Goal: Transaction & Acquisition: Download file/media

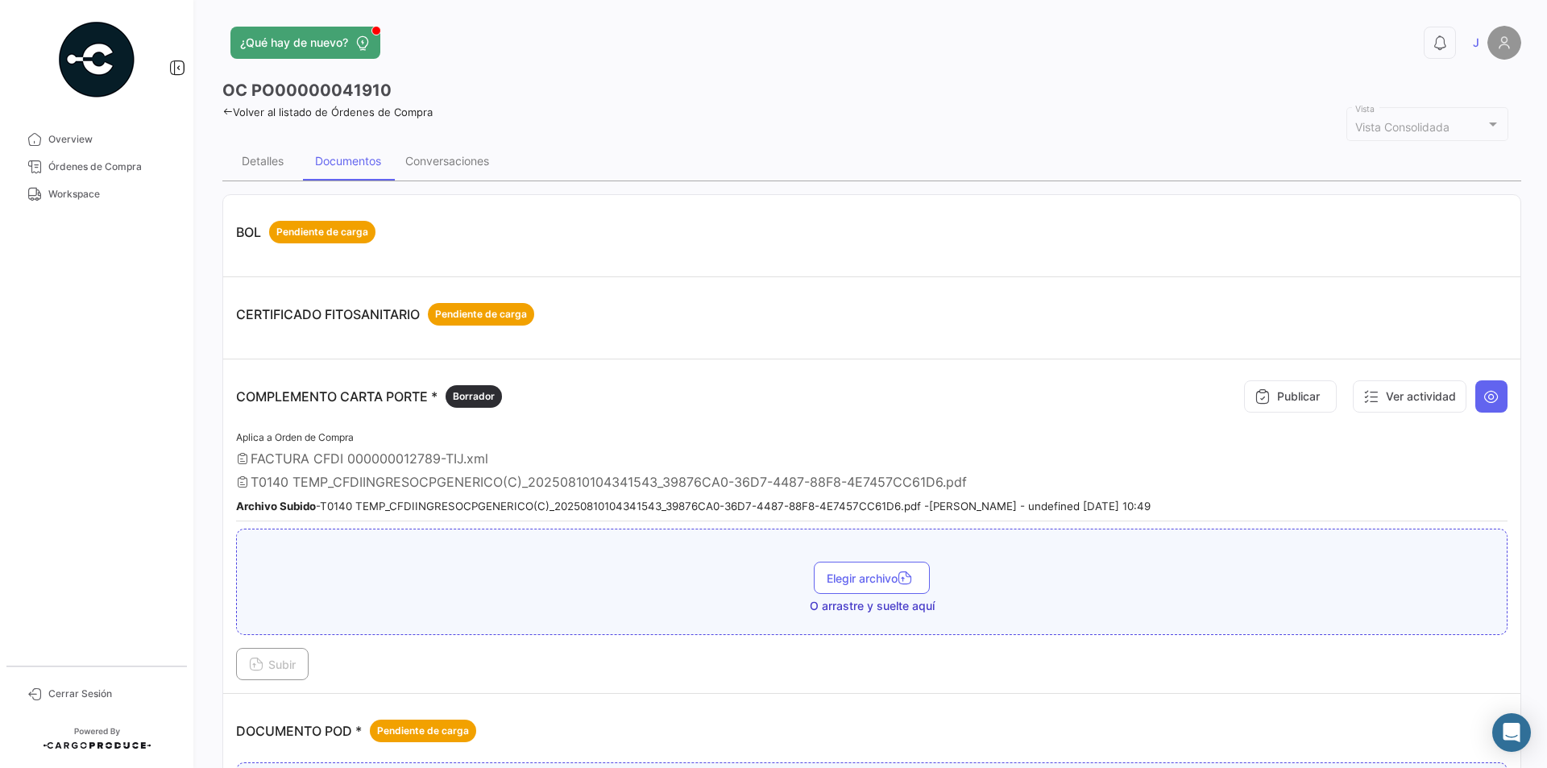
drag, startPoint x: 0, startPoint y: 0, endPoint x: 82, endPoint y: 194, distance: 210.9
click at [82, 194] on span "Workspace" at bounding box center [111, 194] width 126 height 15
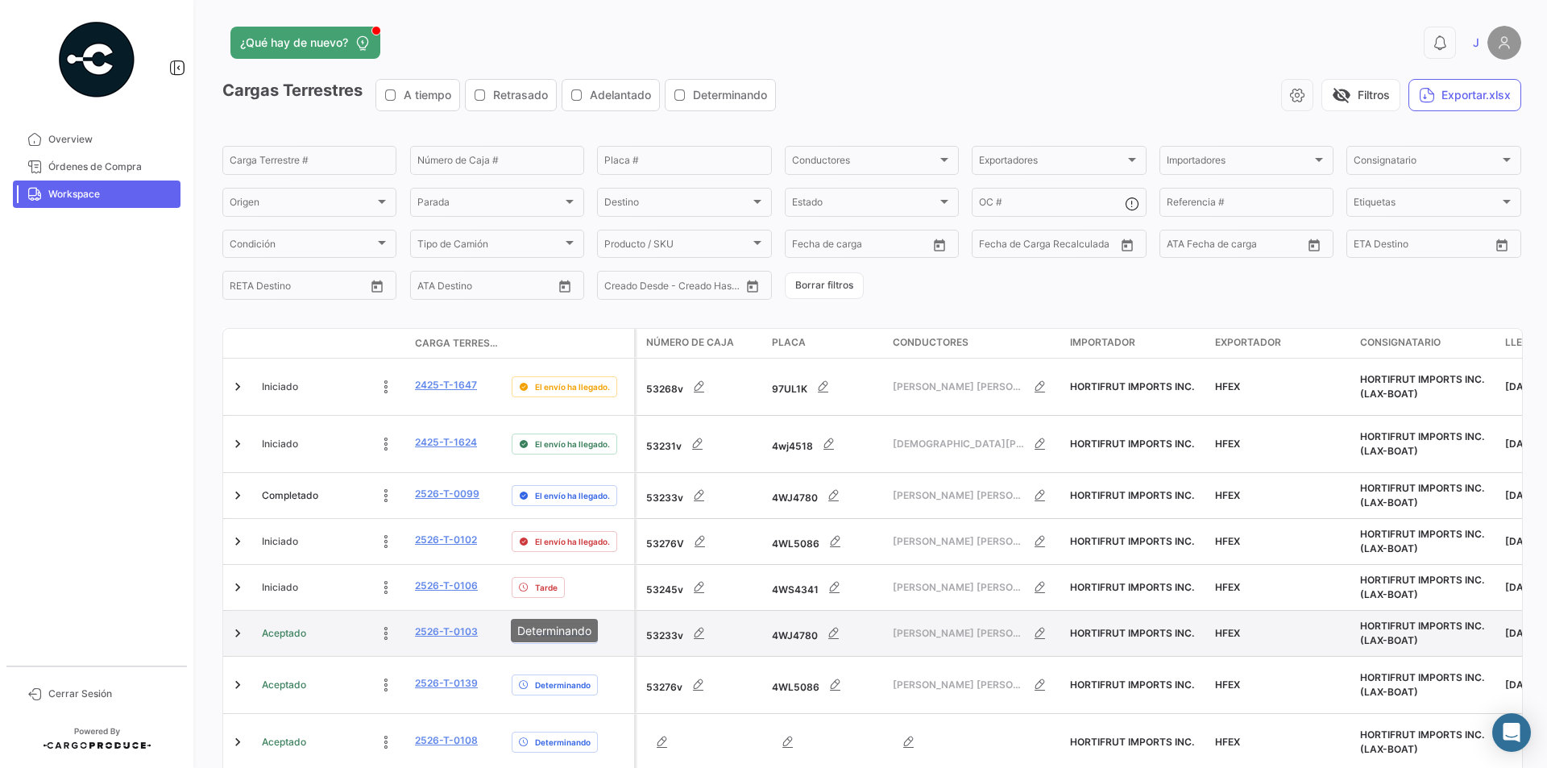
scroll to position [317, 0]
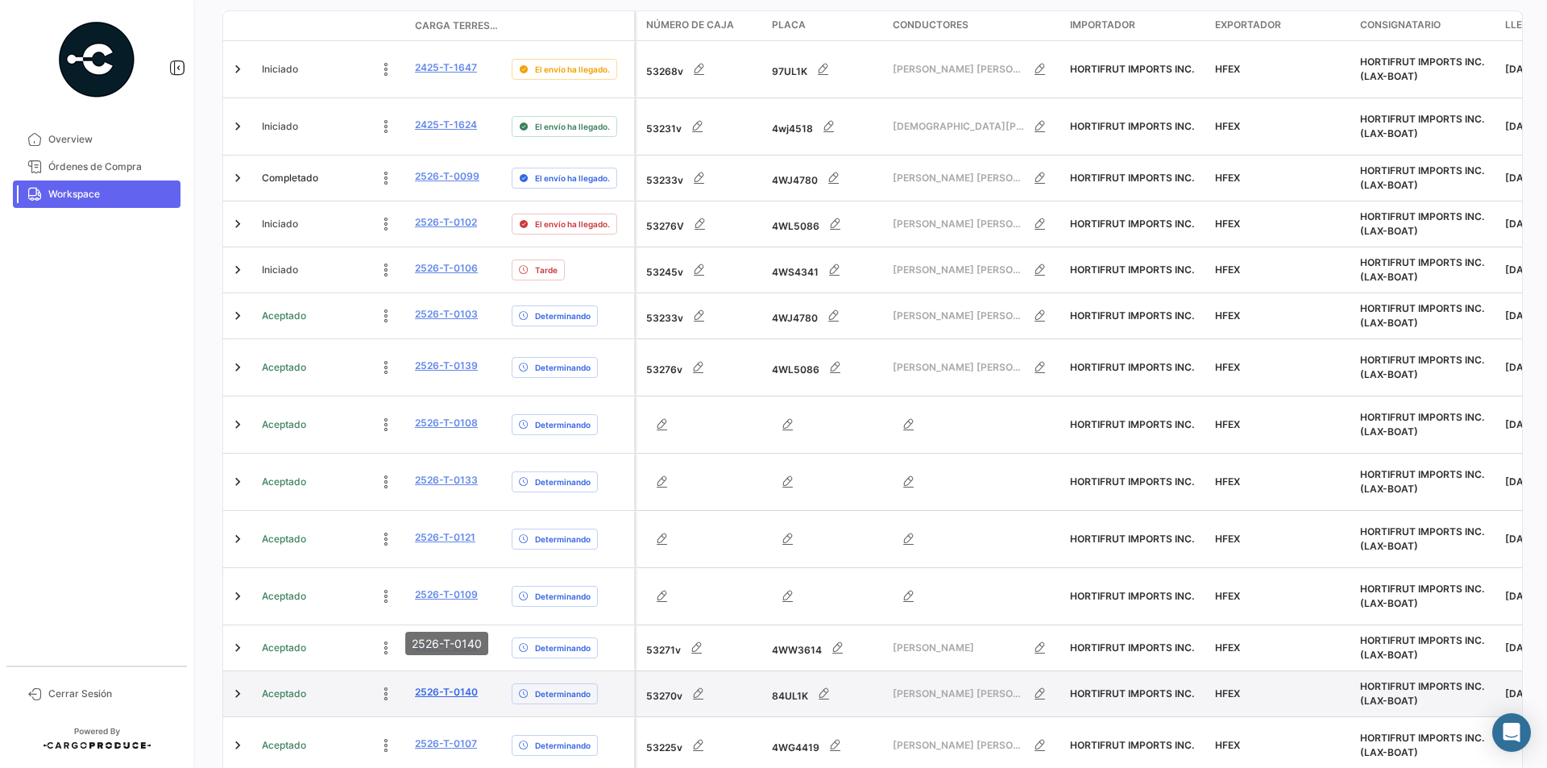
click at [458, 685] on link "2526-T-0140" at bounding box center [446, 692] width 63 height 15
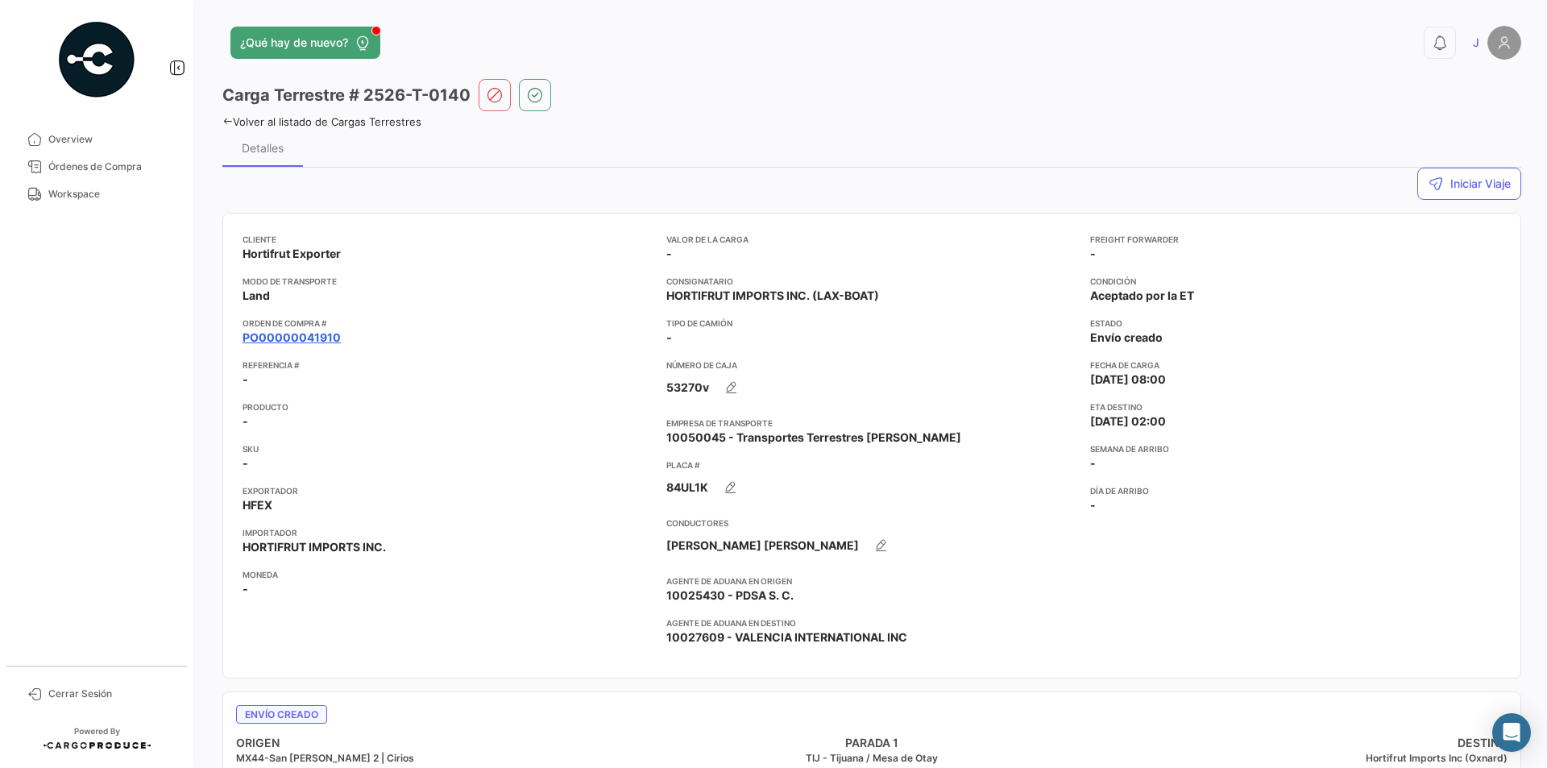
click at [292, 342] on link "PO00000041910" at bounding box center [292, 338] width 98 height 16
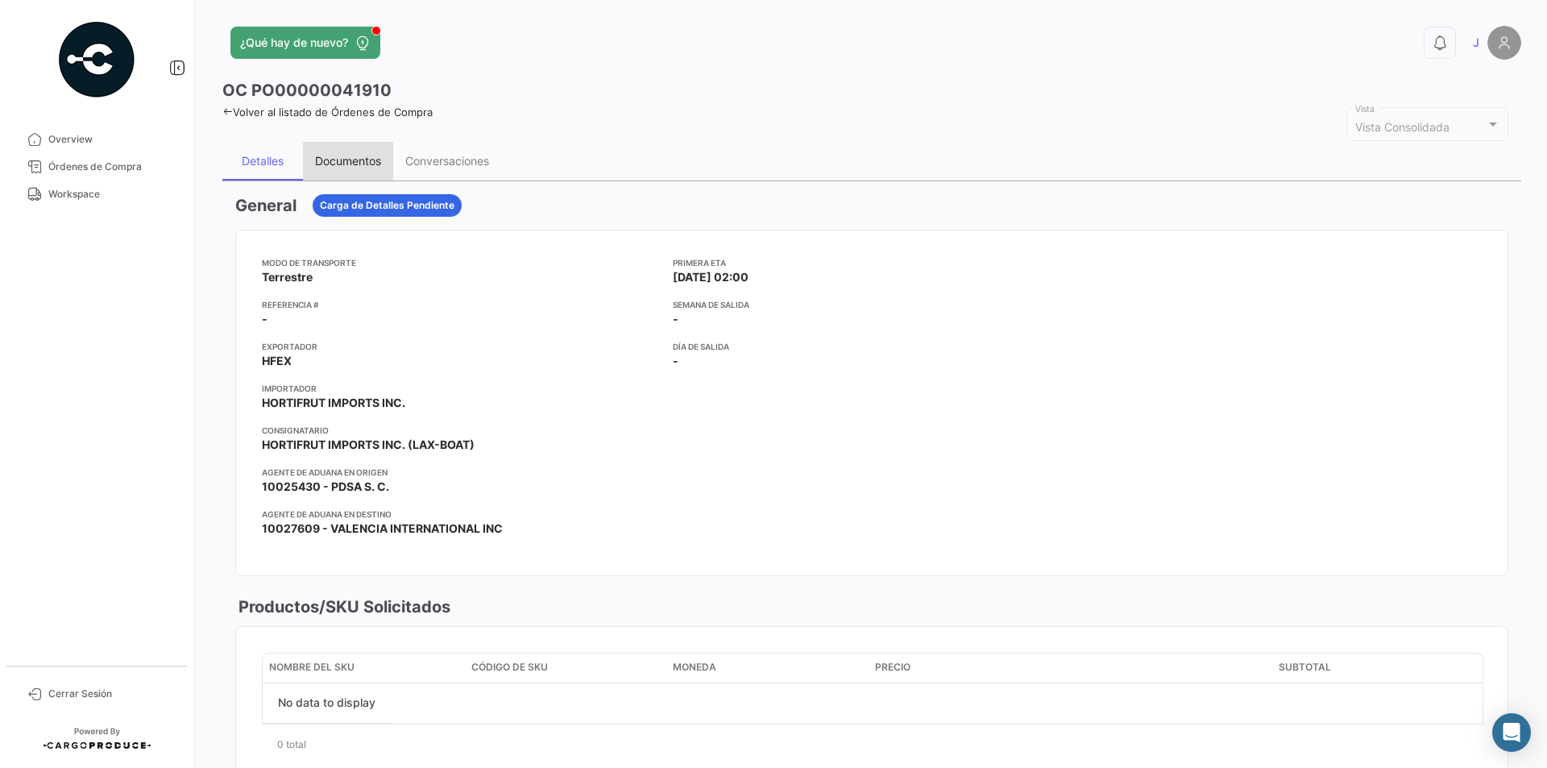
click at [346, 162] on div "Documentos" at bounding box center [348, 161] width 66 height 14
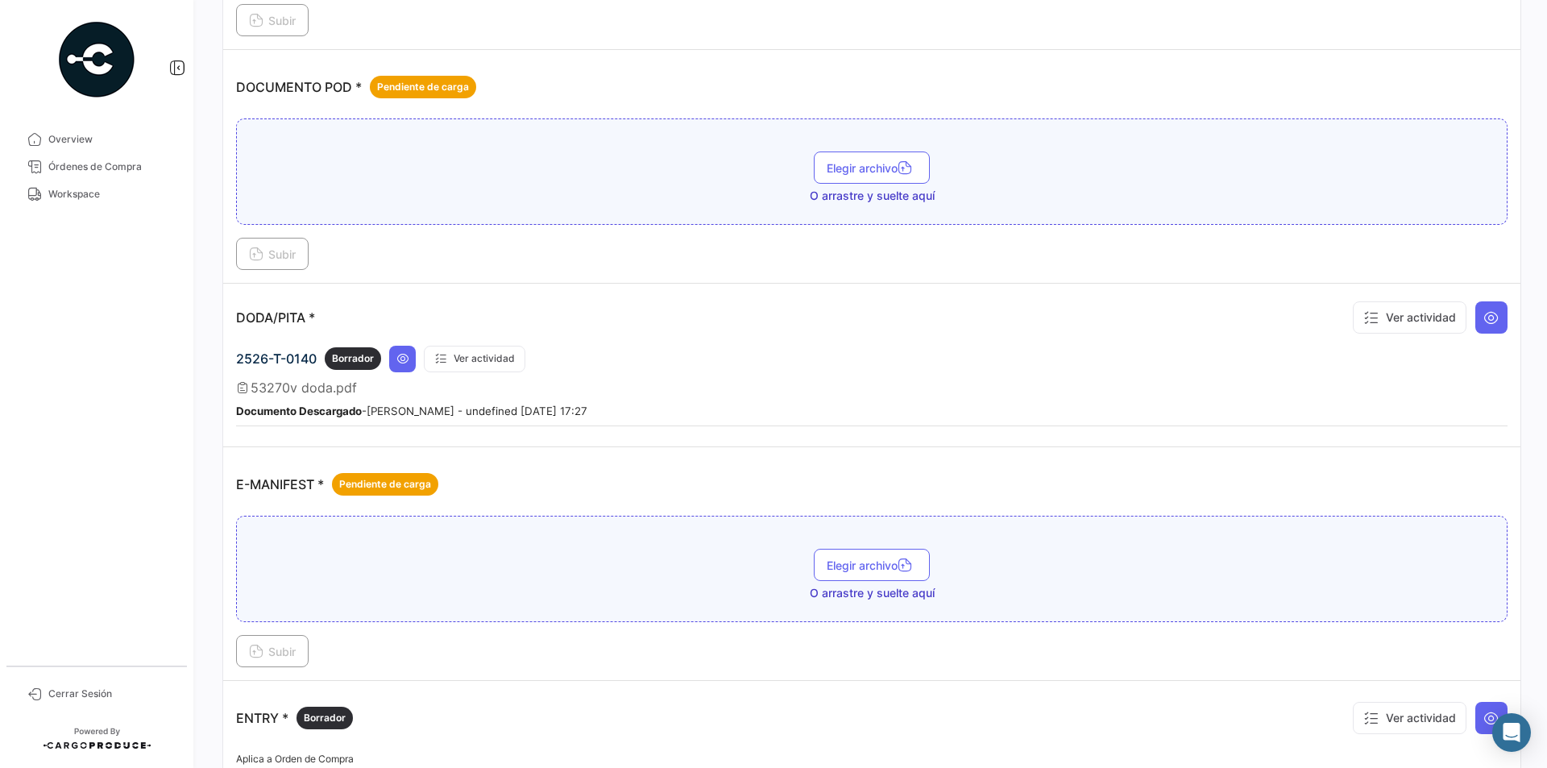
scroll to position [645, 0]
click at [1483, 317] on icon at bounding box center [1491, 317] width 16 height 16
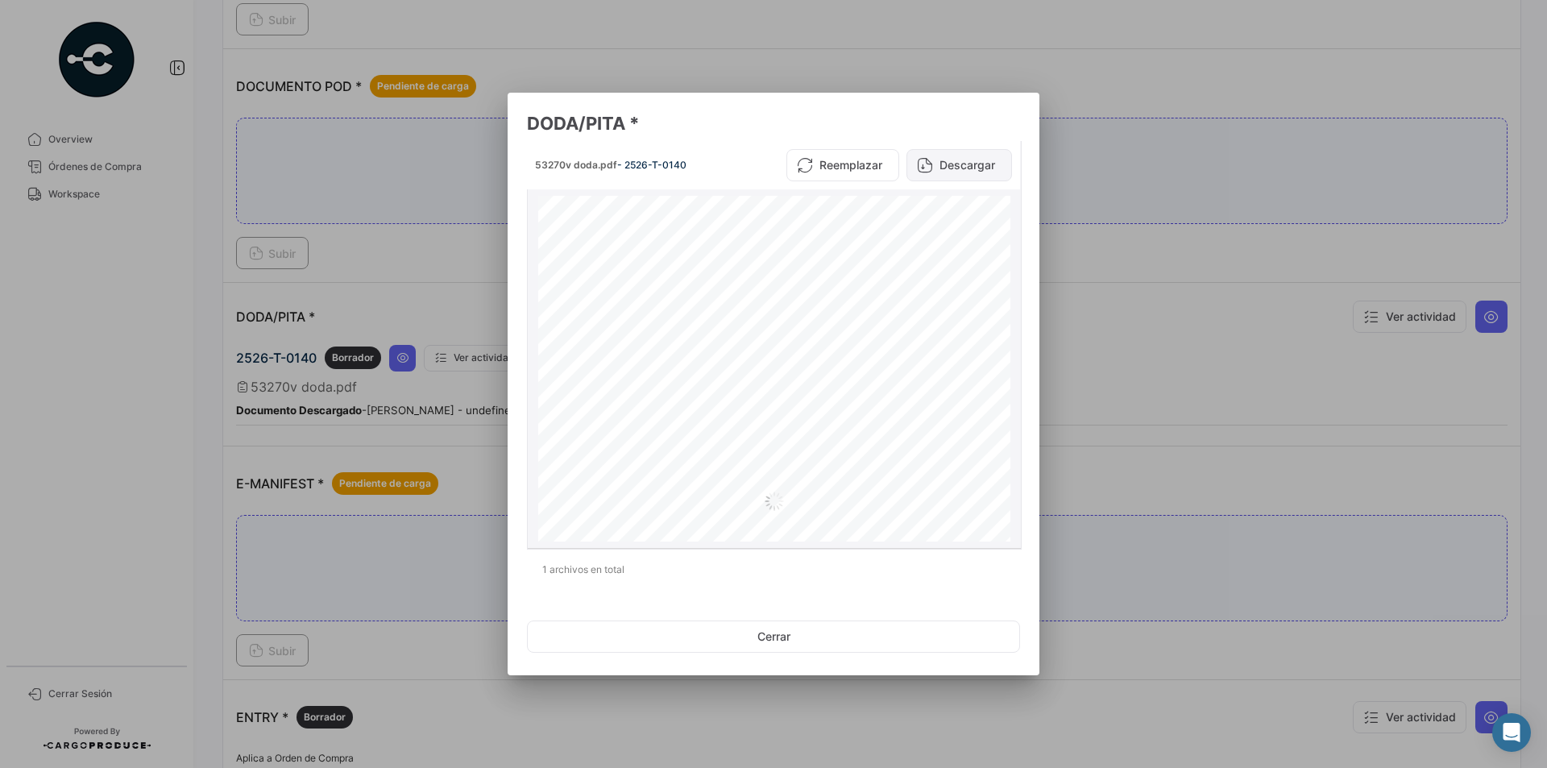
click at [960, 161] on button "Descargar" at bounding box center [960, 165] width 106 height 32
click at [797, 627] on button "Cerrar" at bounding box center [773, 636] width 493 height 32
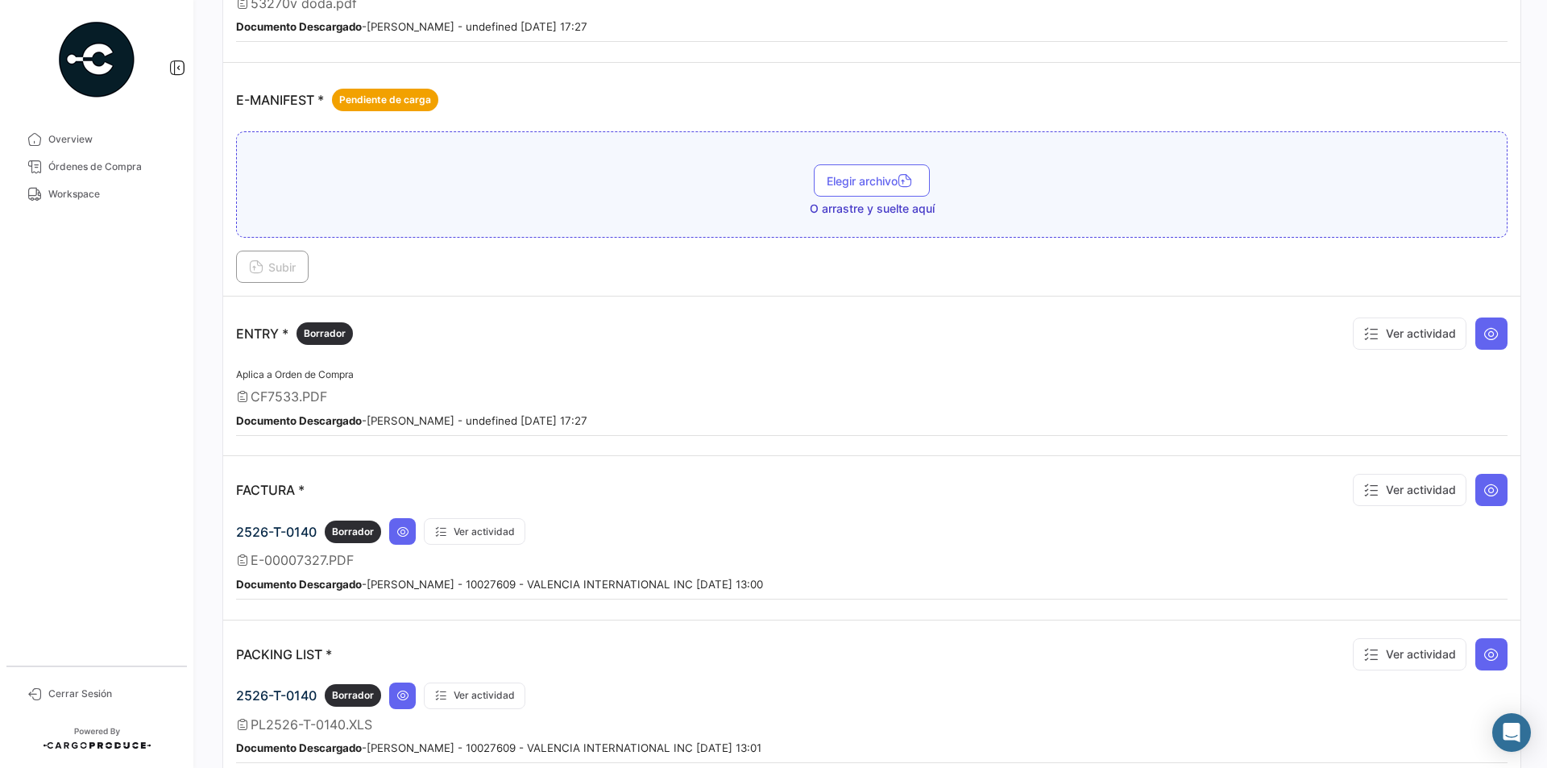
scroll to position [1048, 0]
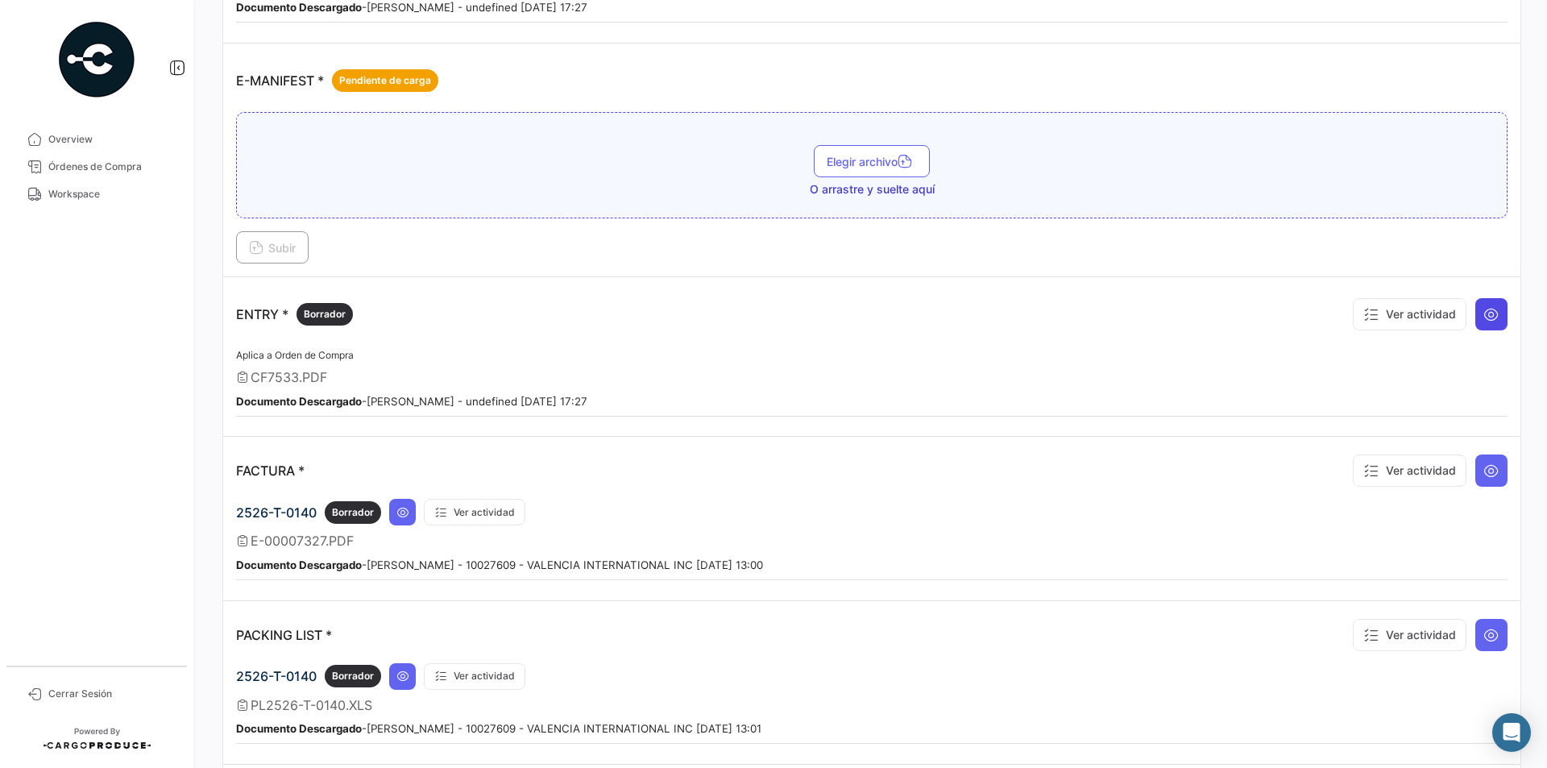
click at [1492, 303] on button at bounding box center [1491, 314] width 32 height 32
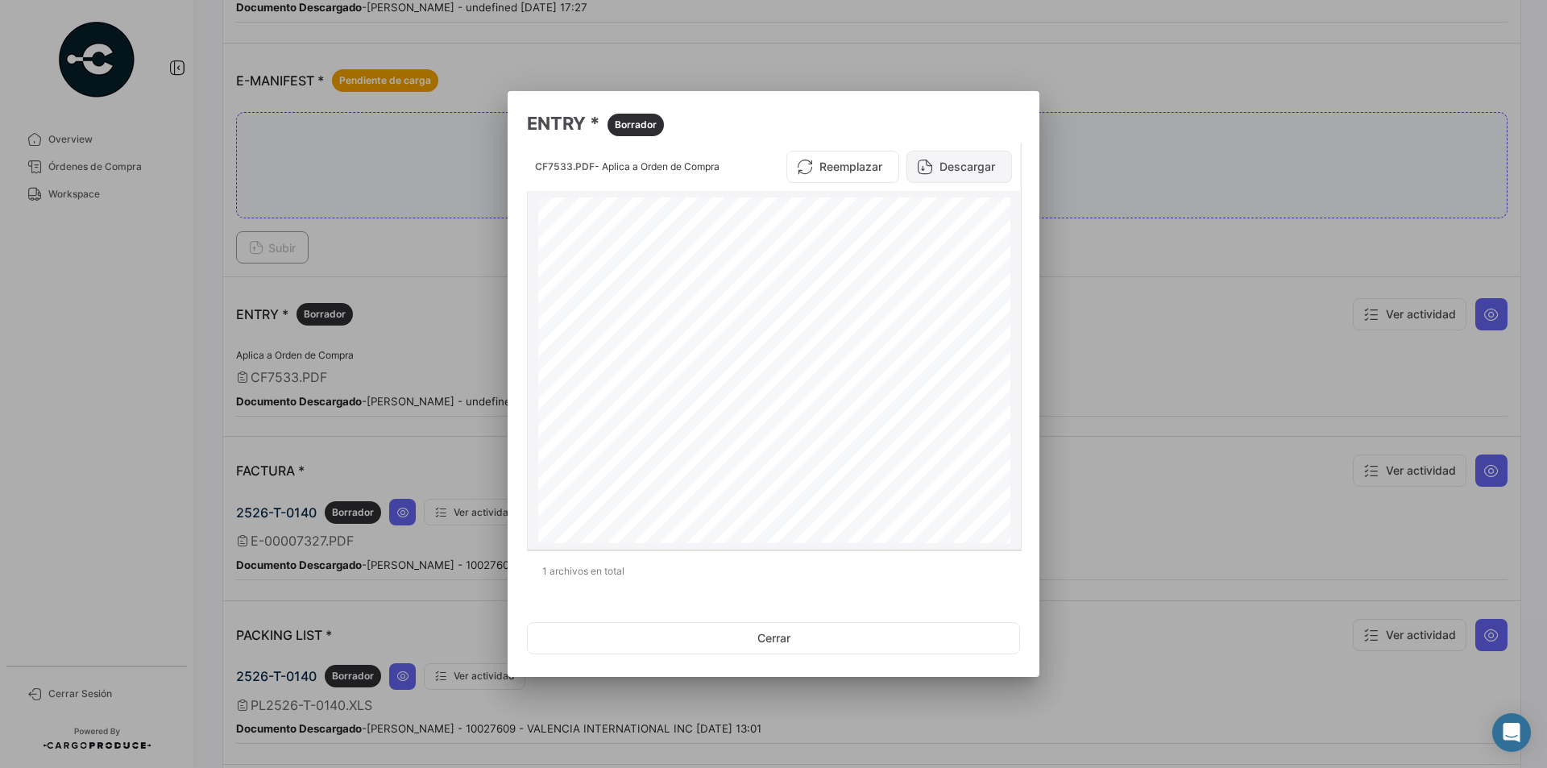
click at [971, 167] on button "Descargar" at bounding box center [960, 167] width 106 height 32
click at [780, 631] on button "Cerrar" at bounding box center [773, 638] width 493 height 32
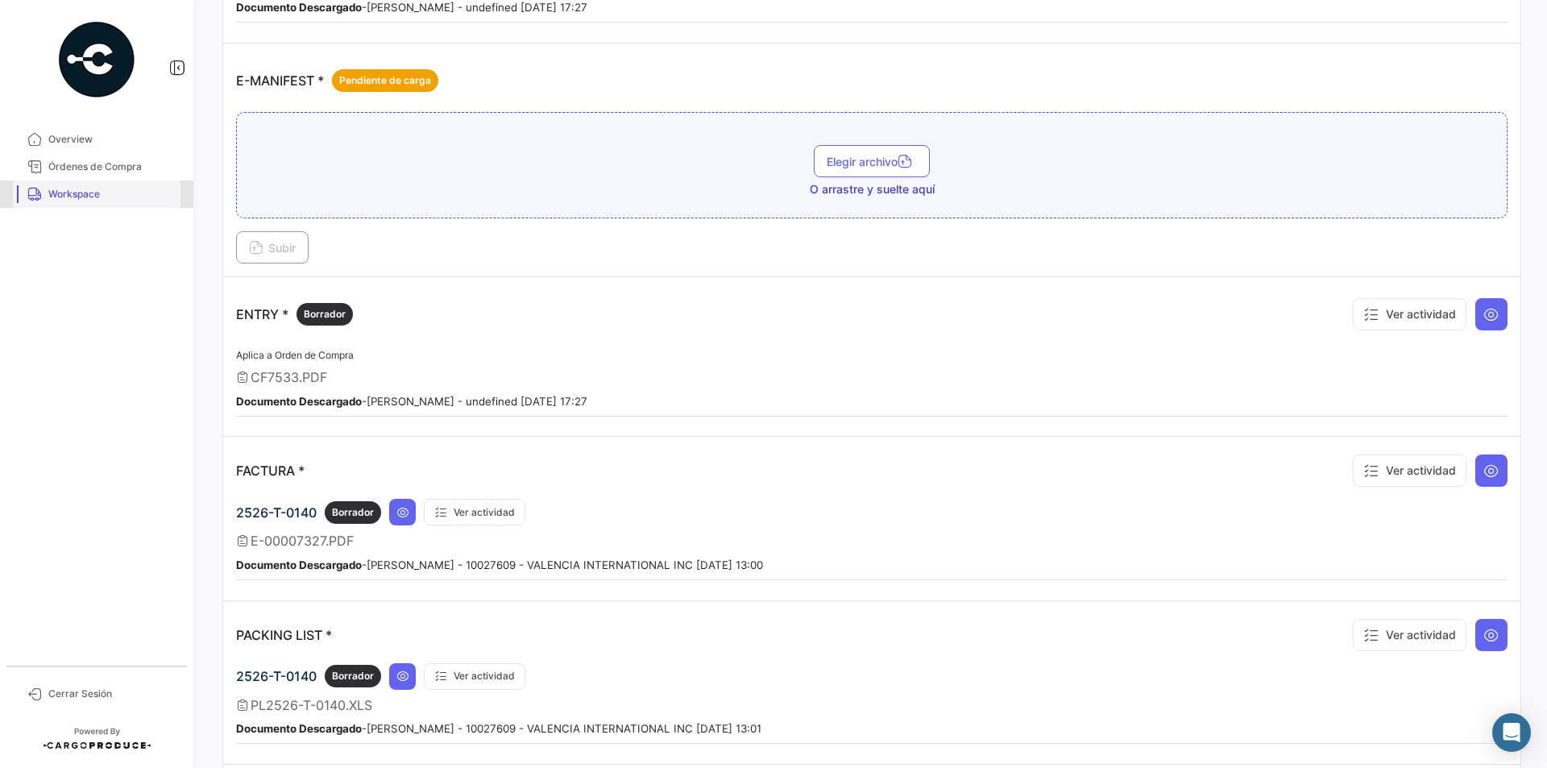
click at [64, 199] on span "Workspace" at bounding box center [111, 194] width 126 height 15
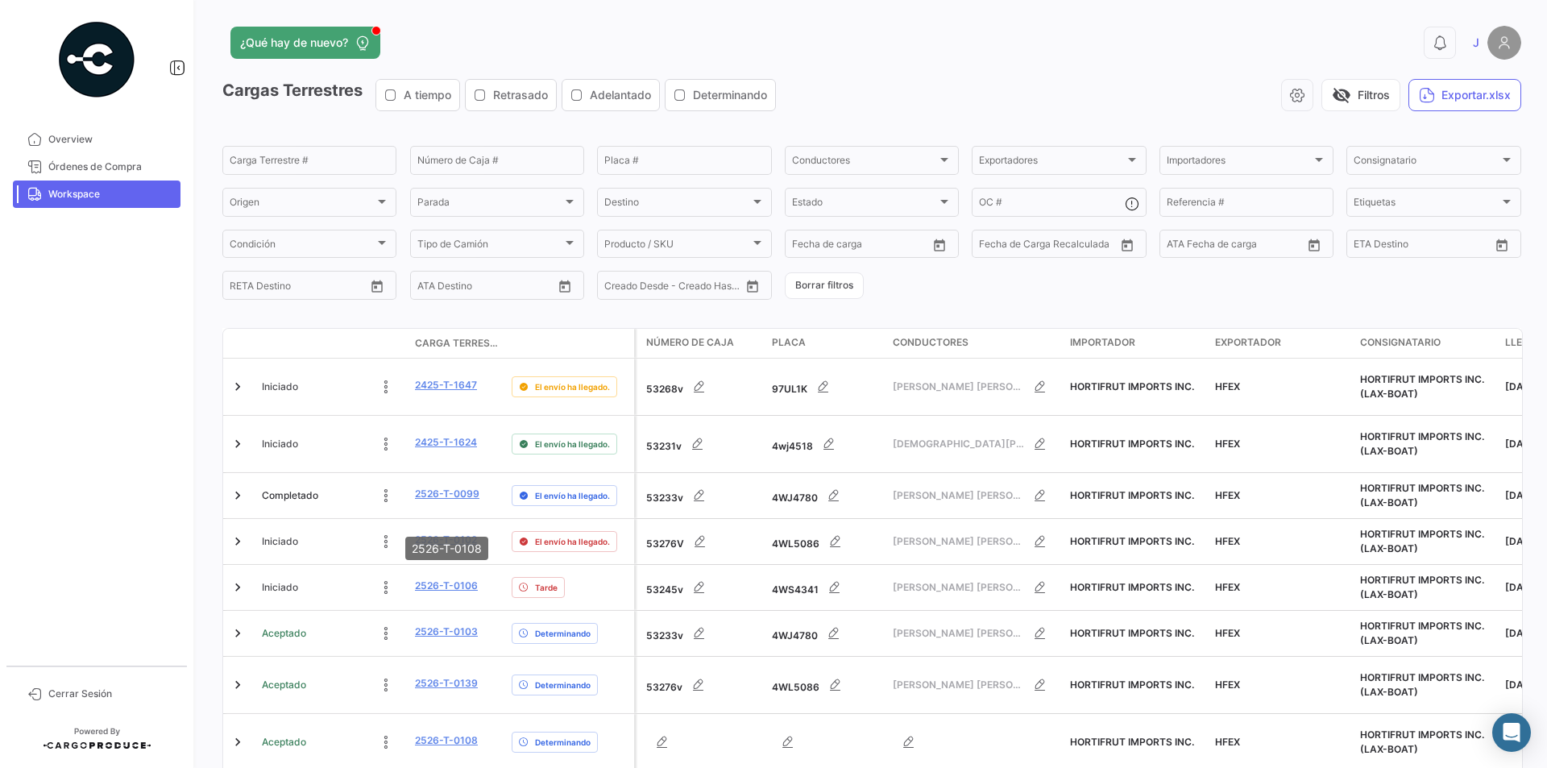
scroll to position [317, 0]
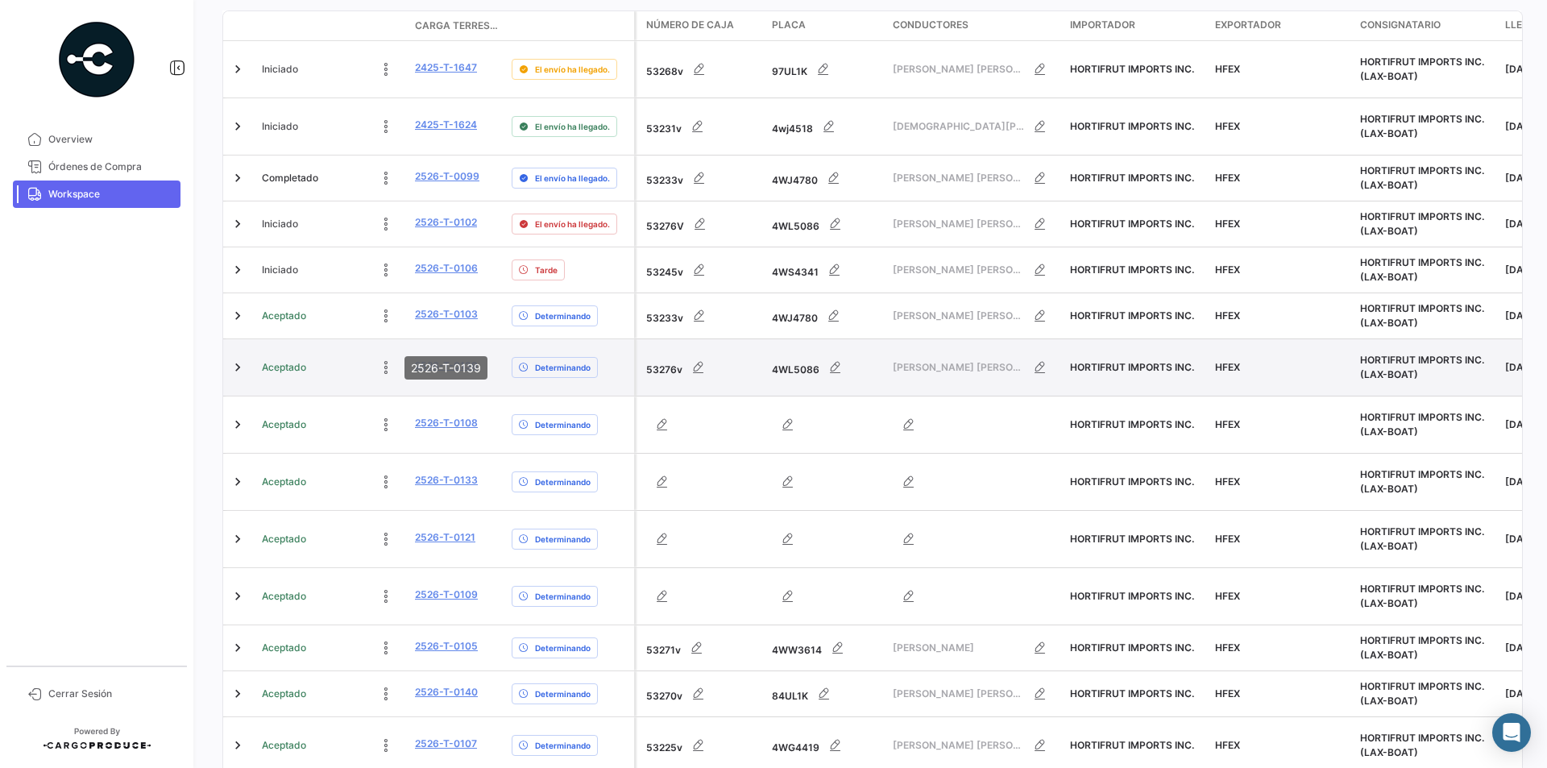
click at [465, 359] on link "2526-T-0139" at bounding box center [446, 366] width 63 height 15
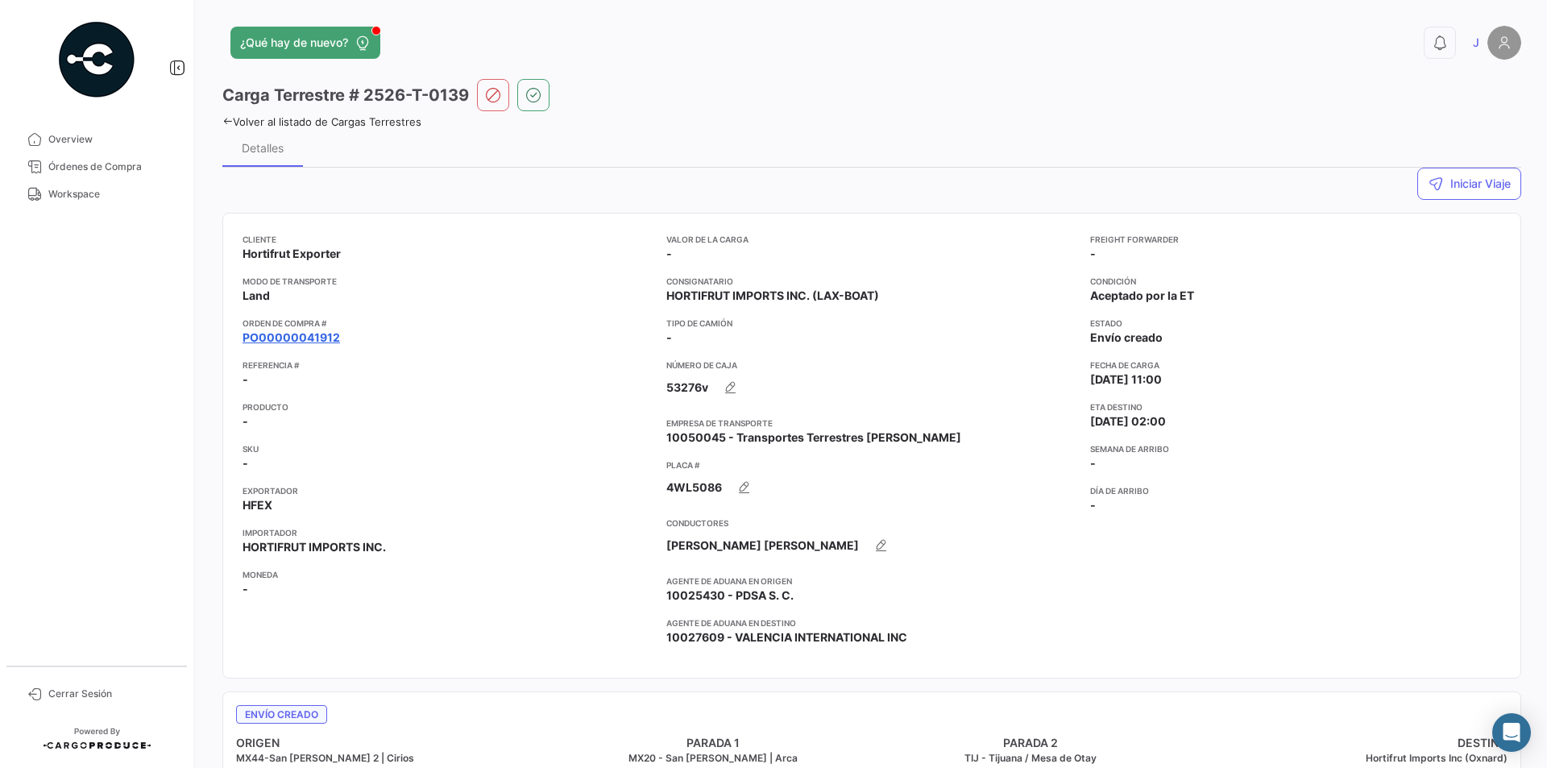
click at [321, 330] on link "PO00000041912" at bounding box center [292, 338] width 98 height 16
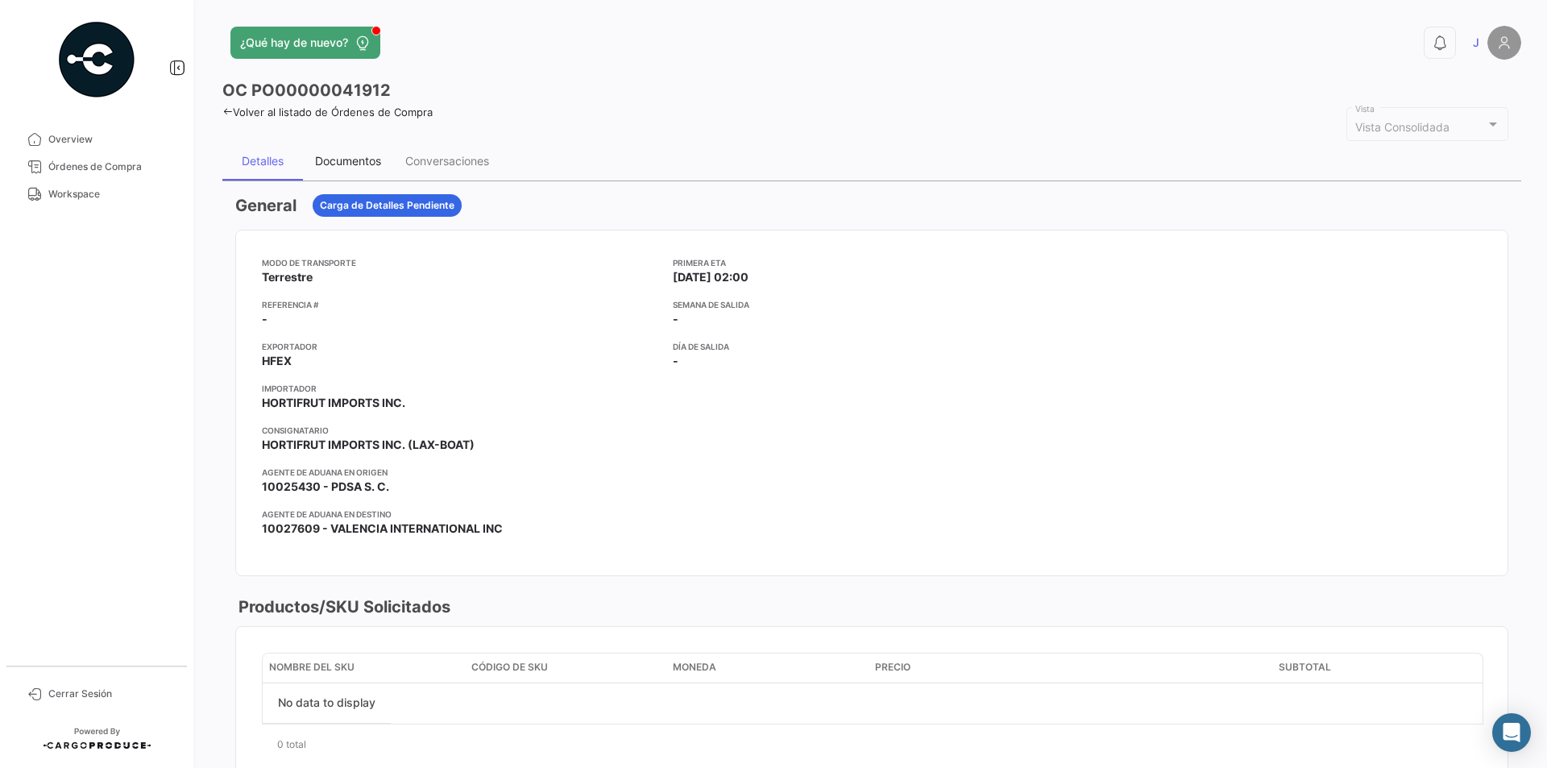
click at [358, 157] on div "Documentos" at bounding box center [348, 161] width 66 height 14
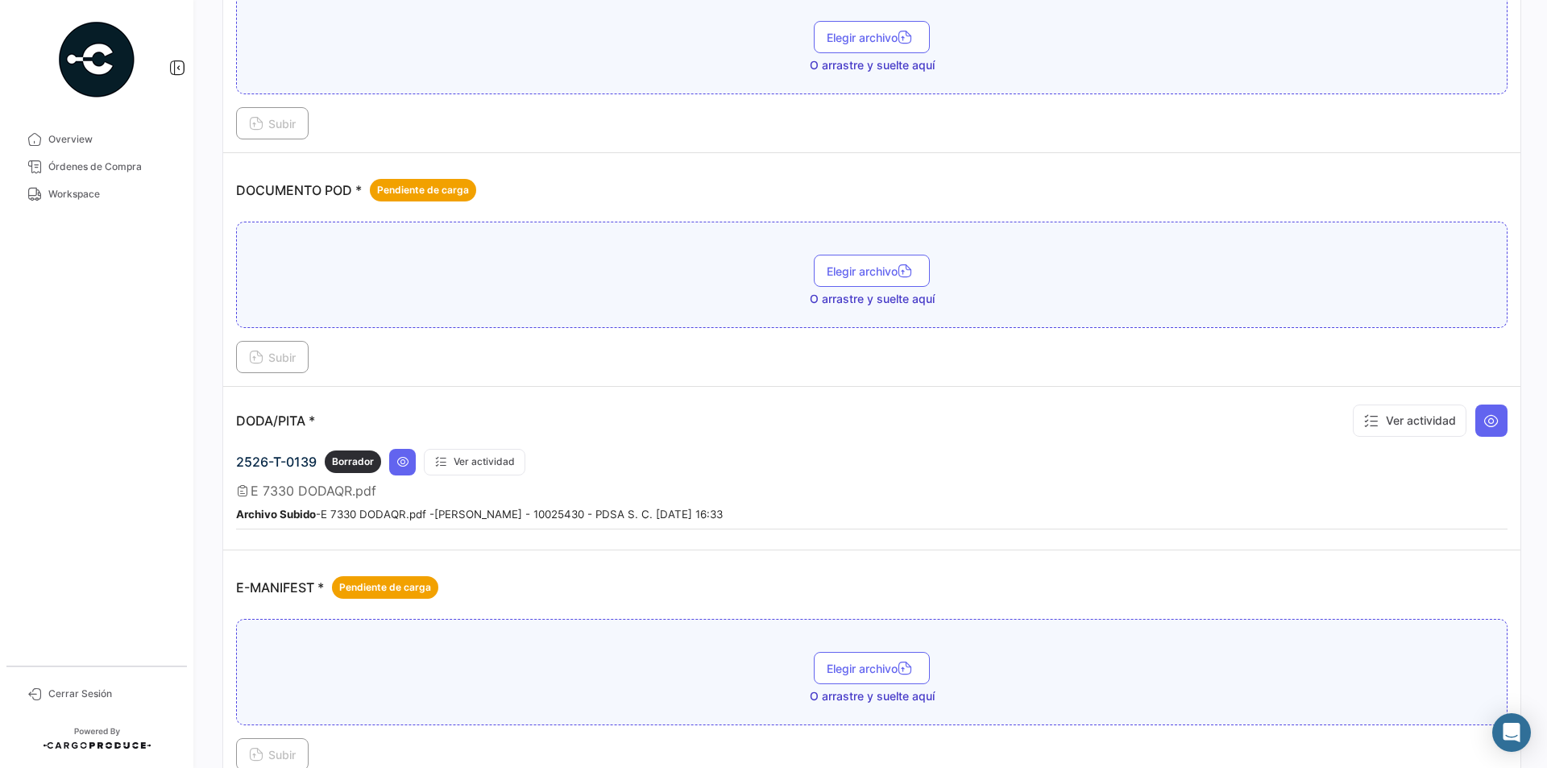
scroll to position [564, 0]
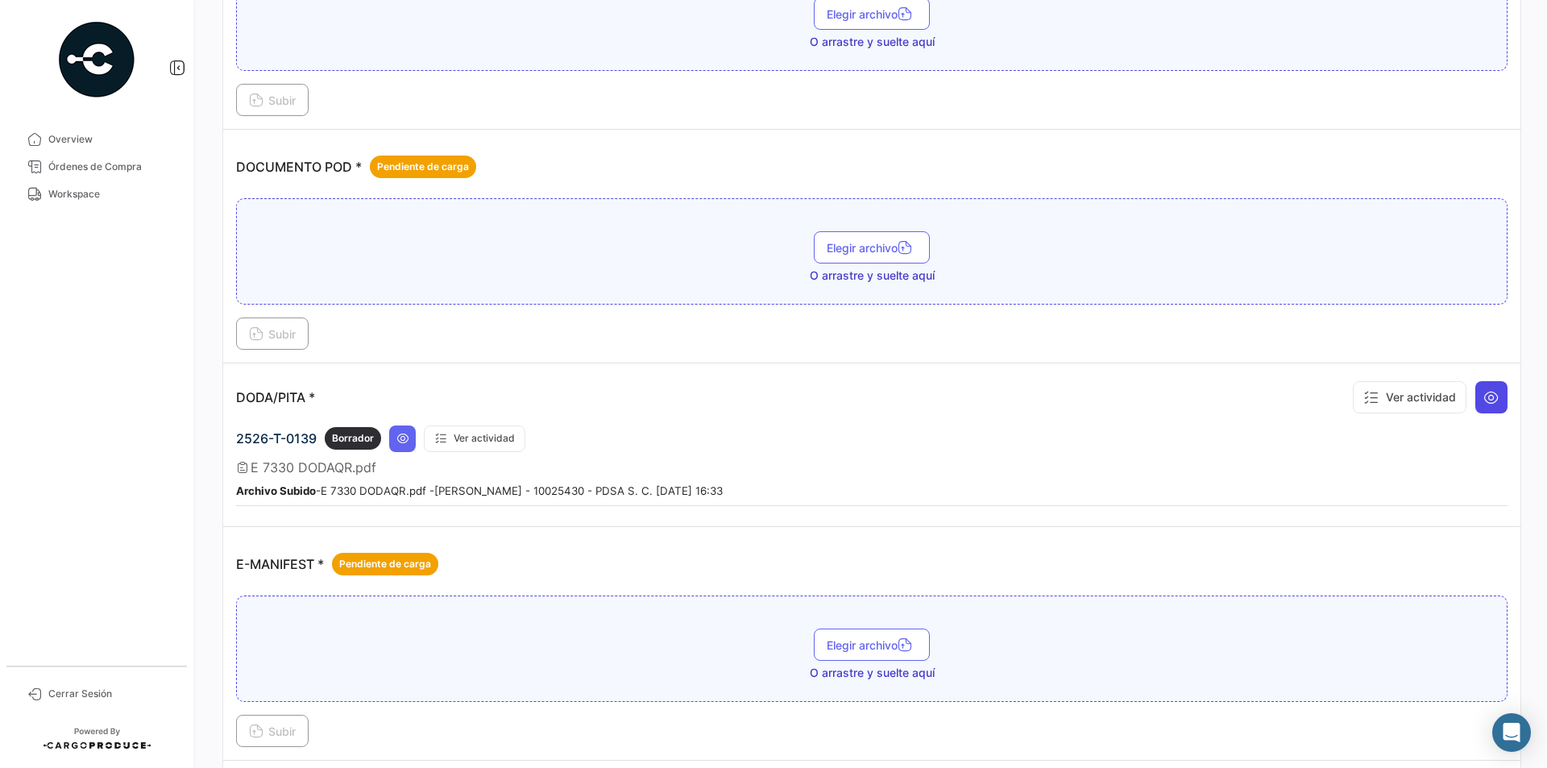
click at [1489, 400] on icon at bounding box center [1491, 397] width 16 height 16
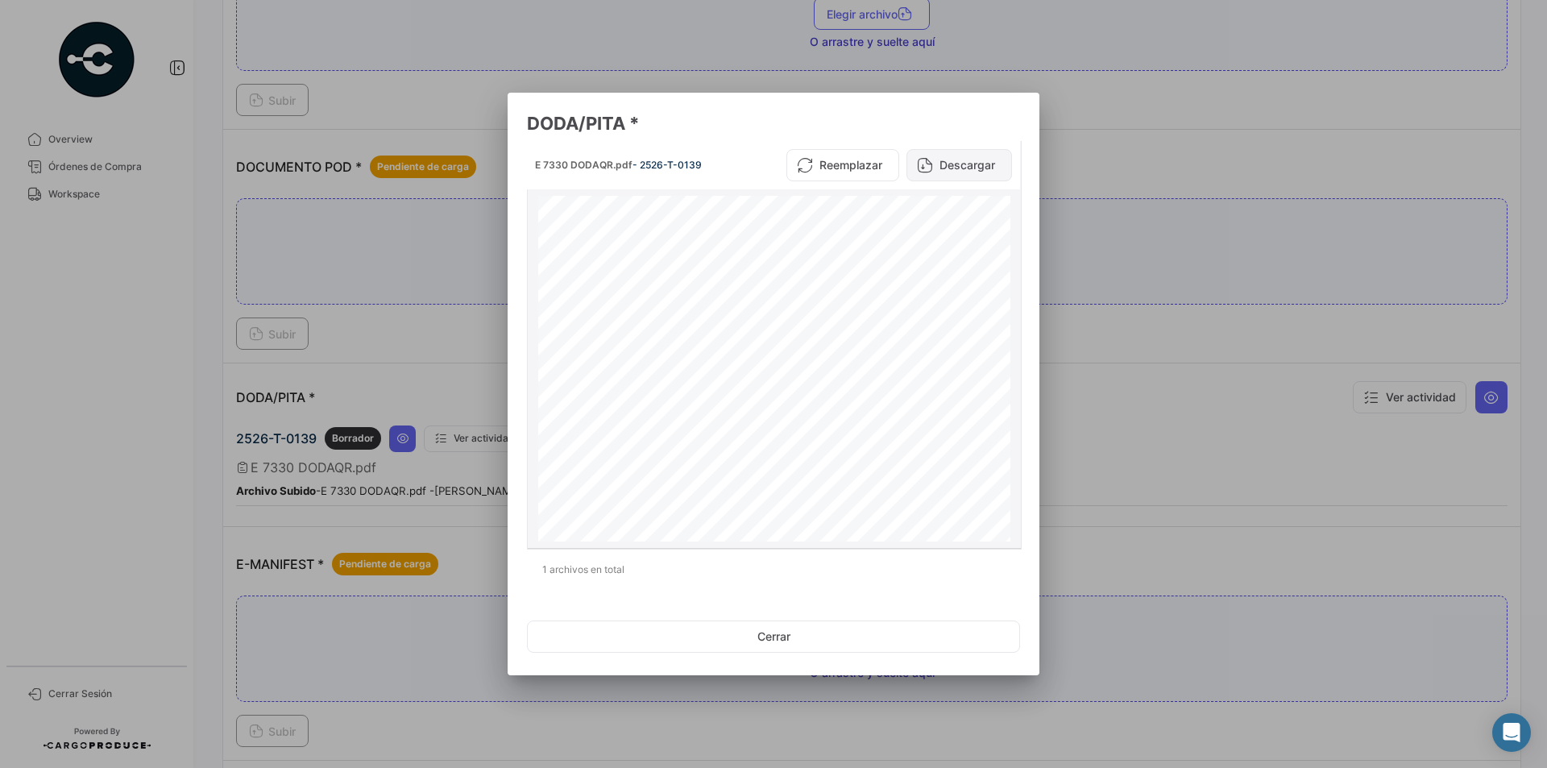
click at [952, 167] on button "Descargar" at bounding box center [960, 165] width 106 height 32
click at [785, 645] on button "Cerrar" at bounding box center [773, 636] width 493 height 32
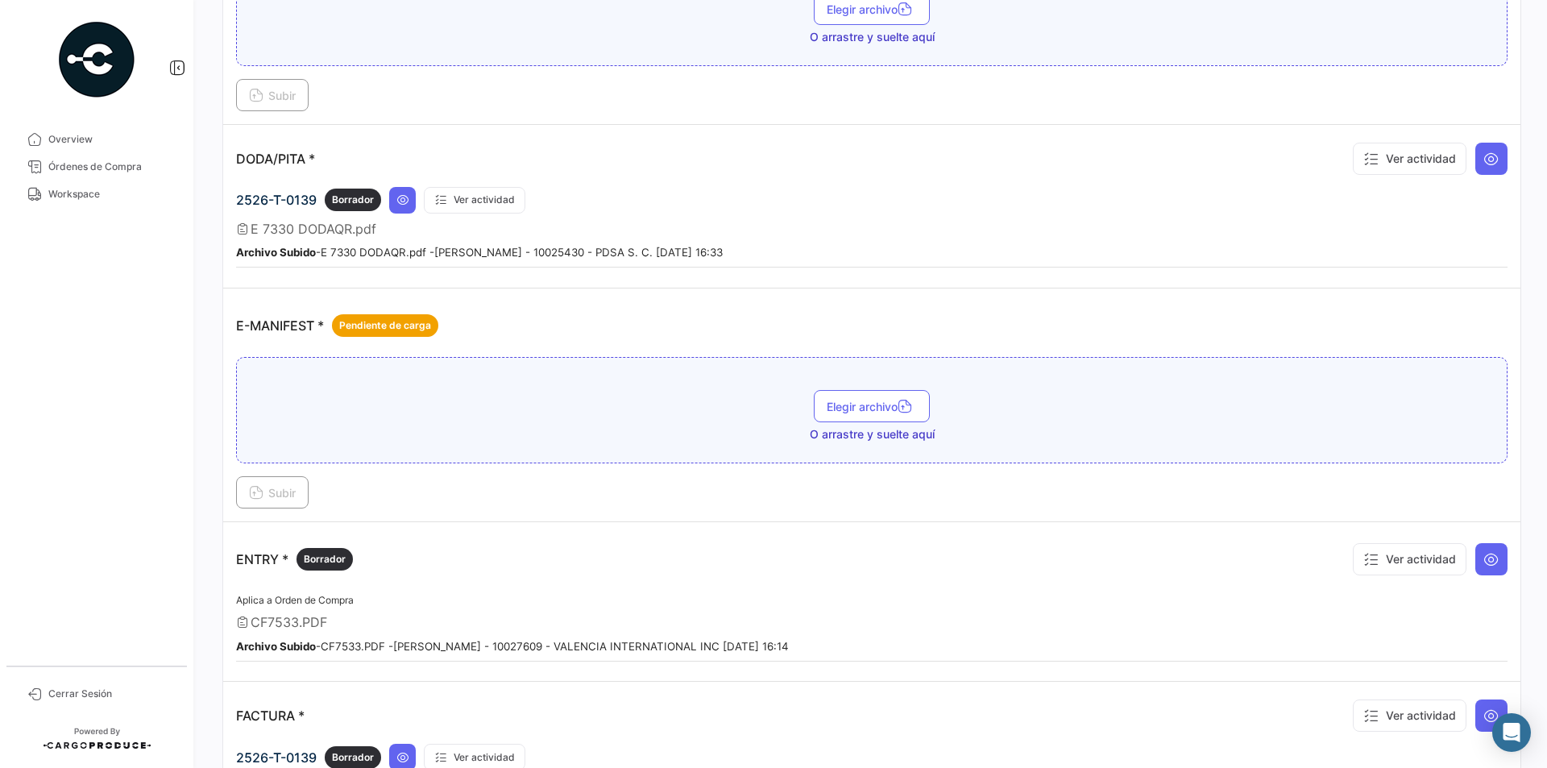
scroll to position [886, 0]
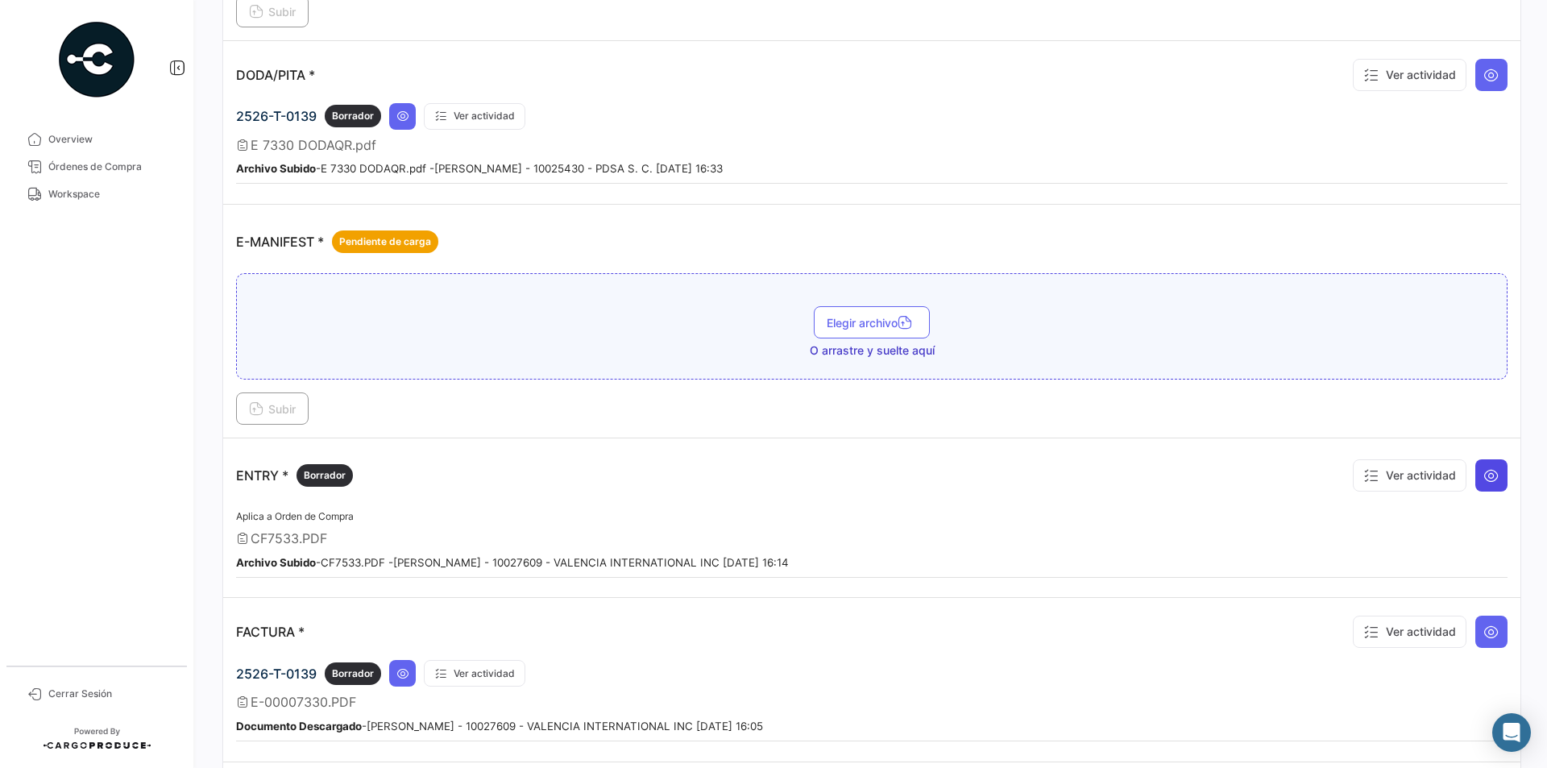
click at [1483, 473] on icon at bounding box center [1491, 475] width 16 height 16
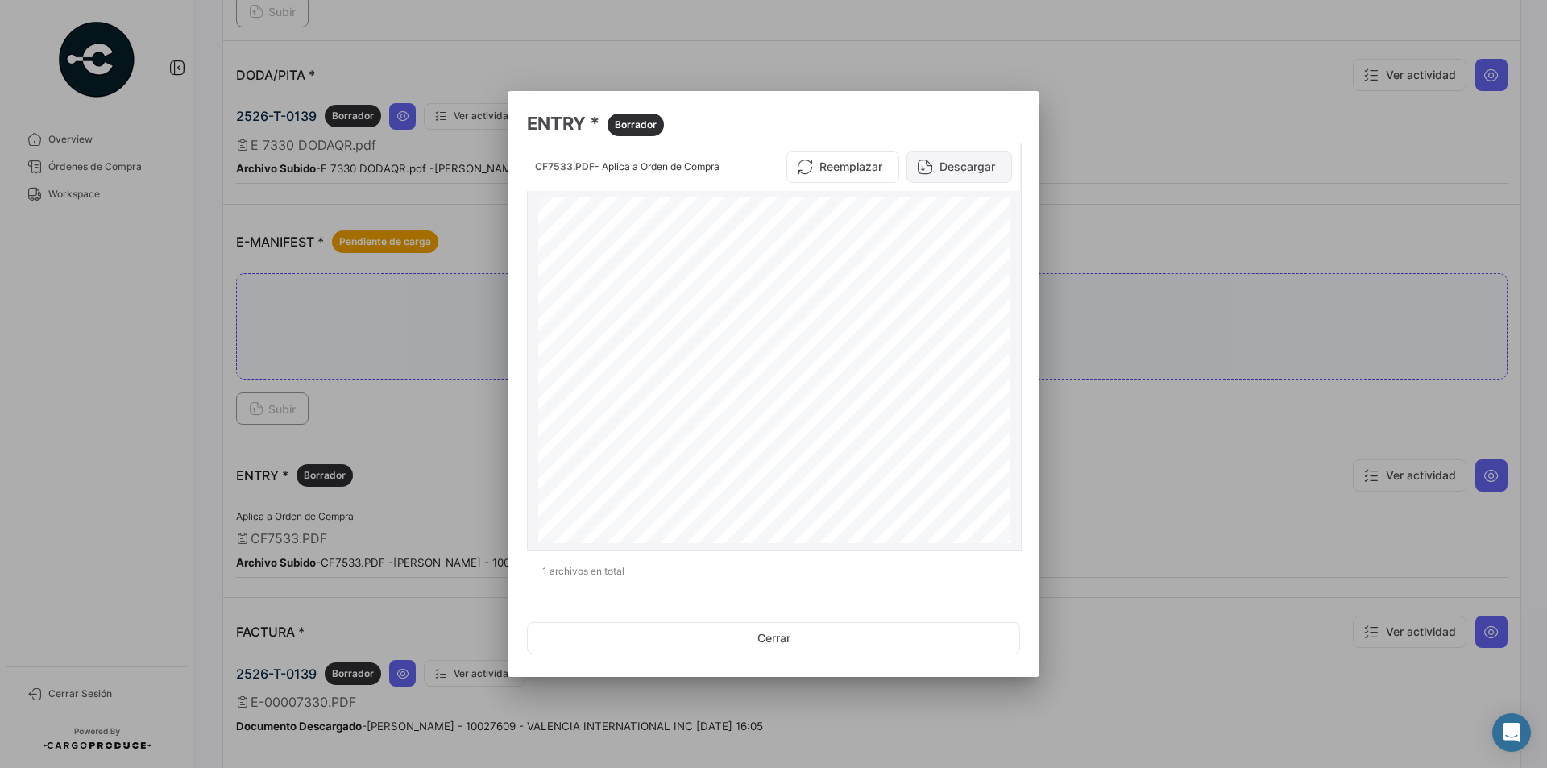
click at [970, 153] on button "Descargar" at bounding box center [960, 167] width 106 height 32
